Goal: Task Accomplishment & Management: Manage account settings

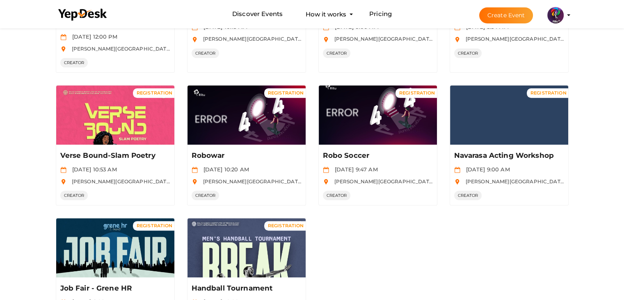
scroll to position [358, 0]
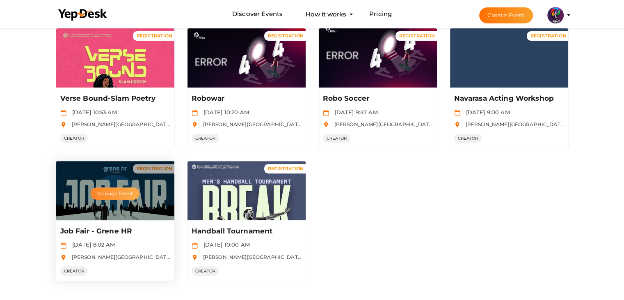
click at [113, 190] on button "Manage Event" at bounding box center [115, 193] width 48 height 12
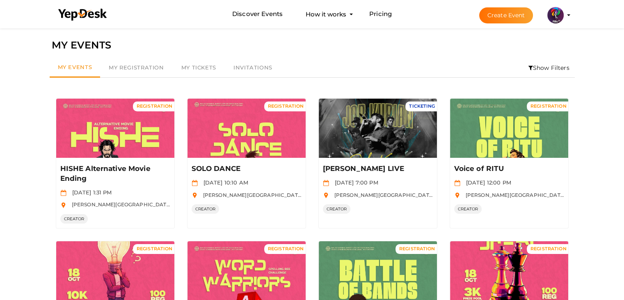
scroll to position [0, 0]
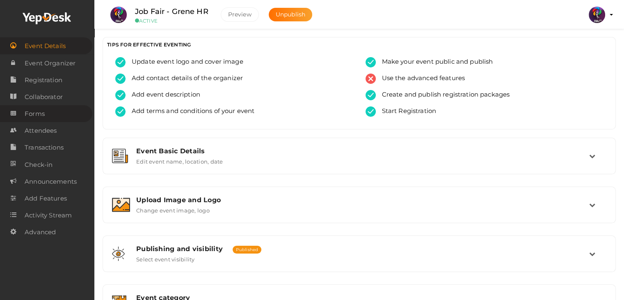
click at [51, 116] on link "Forms" at bounding box center [46, 113] width 92 height 17
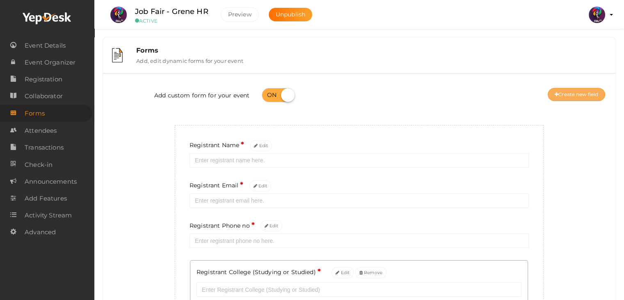
click at [578, 94] on button "Create new field" at bounding box center [576, 94] width 57 height 13
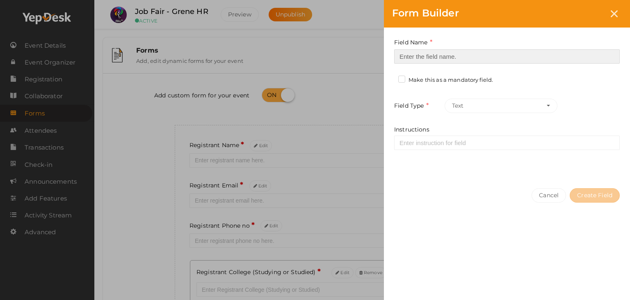
click at [456, 54] on input at bounding box center [507, 56] width 226 height 14
type input "Refferal ID"
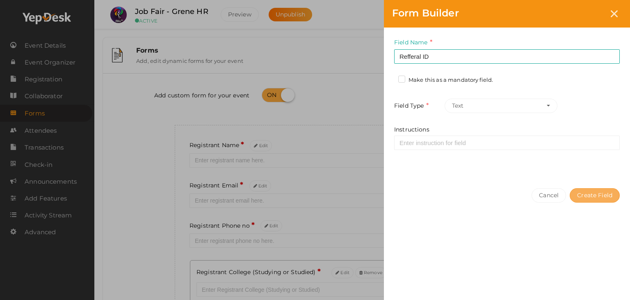
click at [590, 195] on button "Create Field" at bounding box center [595, 195] width 50 height 14
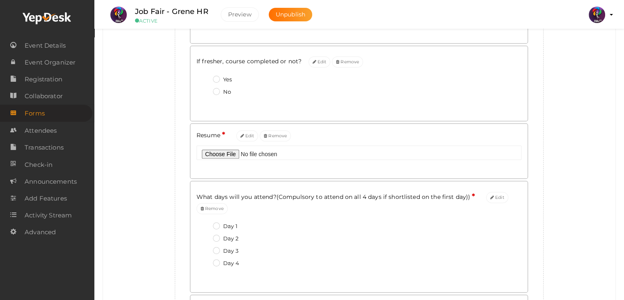
scroll to position [571, 0]
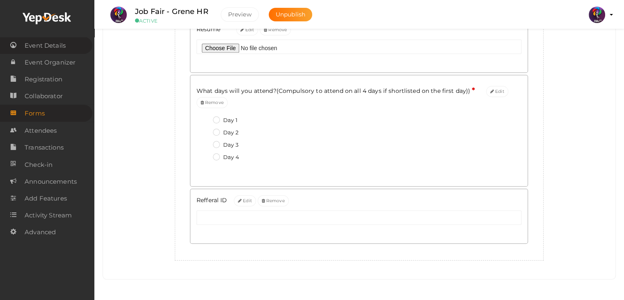
click at [53, 45] on span "Event Details" at bounding box center [45, 45] width 41 height 16
